Goal: Go to known website: Go to known website

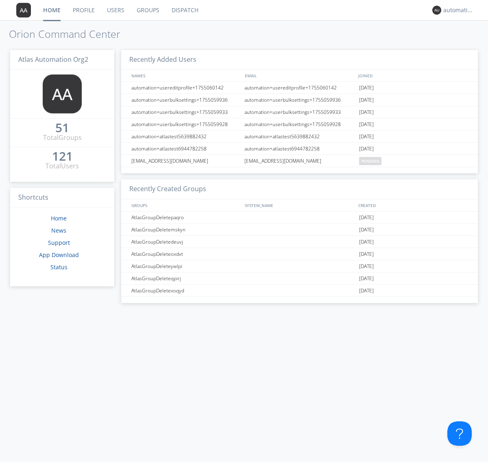
click at [184, 10] on link "Dispatch" at bounding box center [185, 10] width 39 height 20
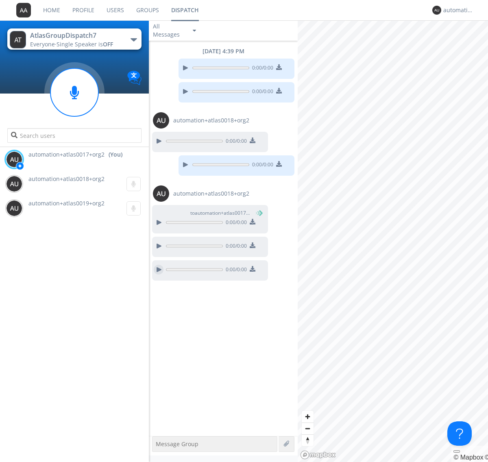
click at [159, 270] on div at bounding box center [159, 270] width 10 height 10
click at [457, 10] on div "automation+atlas0017+org2" at bounding box center [458, 10] width 31 height 8
